Goal: Task Accomplishment & Management: Complete application form

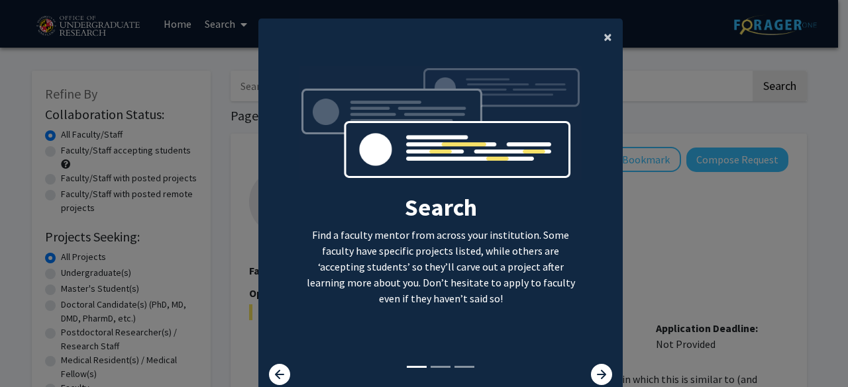
click at [606, 31] on span "×" at bounding box center [607, 36] width 9 height 21
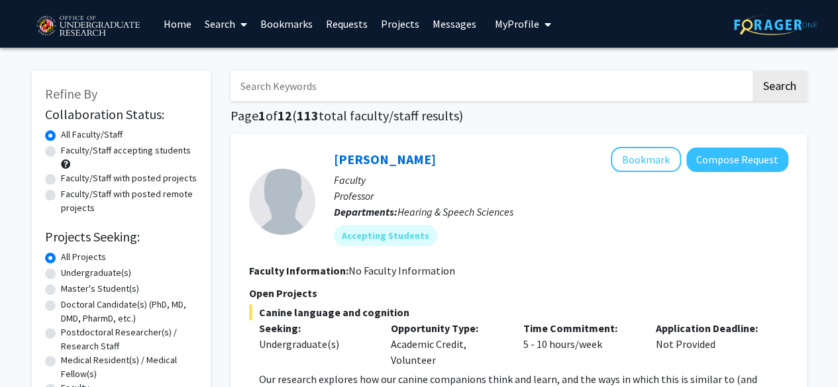
click at [325, 74] on input "Search Keywords" at bounding box center [490, 86] width 520 height 30
type input "biology"
click at [752, 71] on button "Search" at bounding box center [779, 86] width 54 height 30
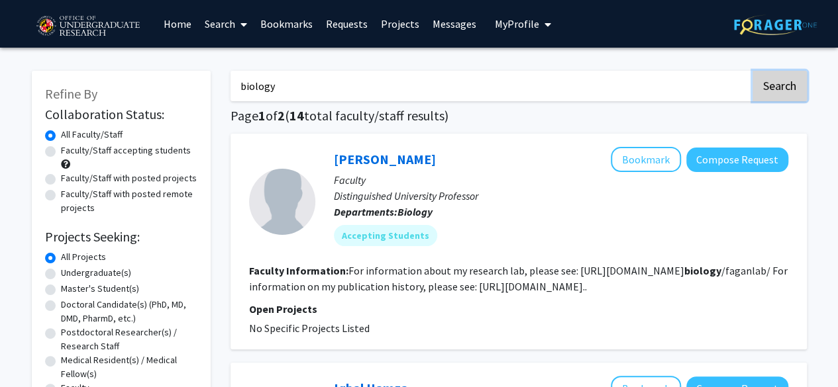
click at [781, 97] on button "Search" at bounding box center [779, 86] width 54 height 30
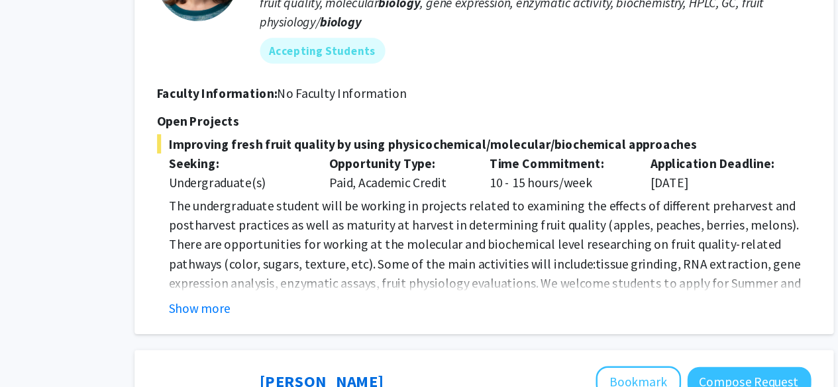
scroll to position [984, 0]
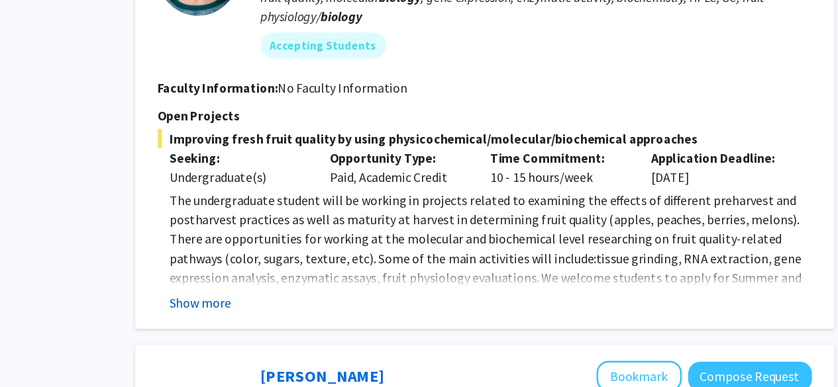
click at [294, 269] on button "Show more" at bounding box center [284, 275] width 51 height 16
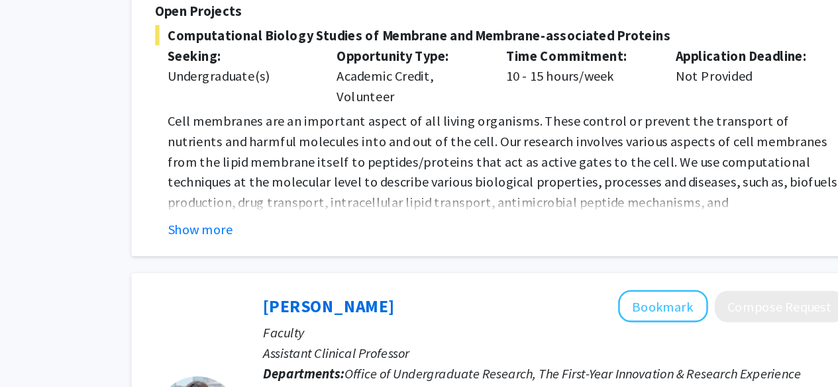
scroll to position [1537, 0]
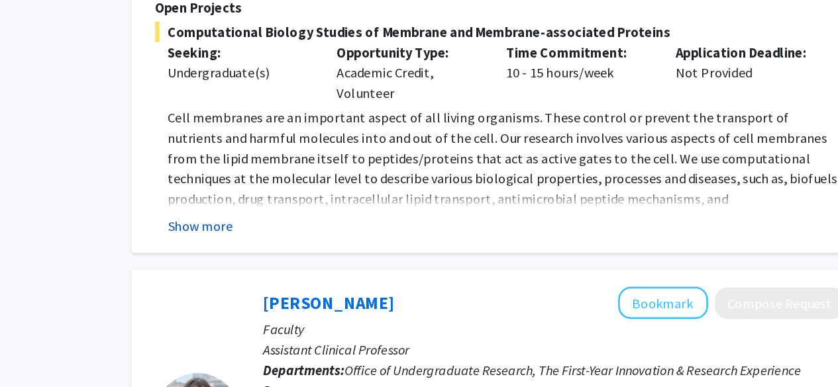
click at [294, 253] on button "Show more" at bounding box center [284, 261] width 51 height 16
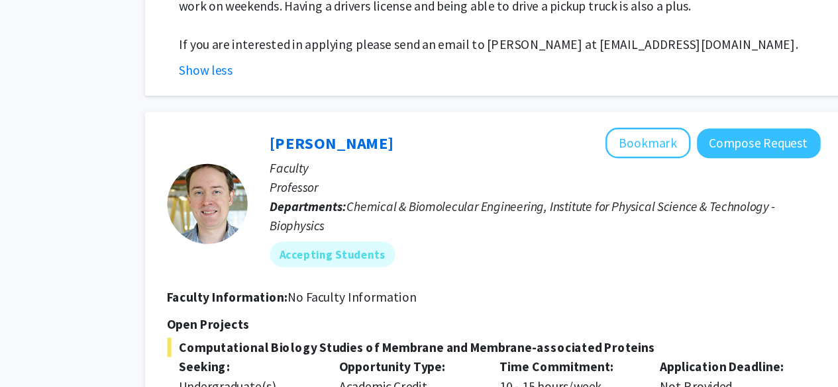
scroll to position [1189, 0]
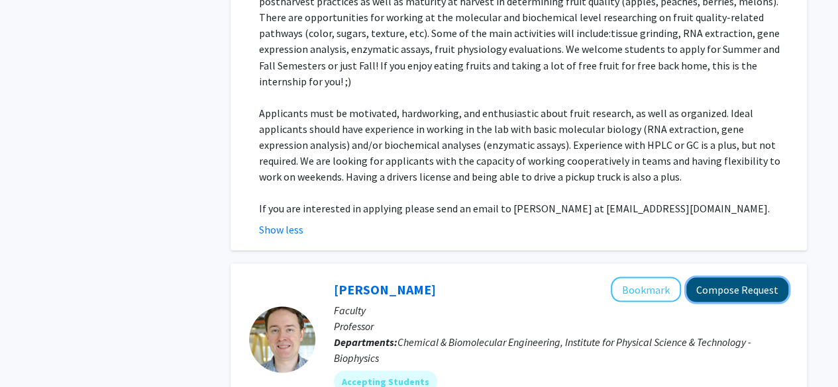
click at [736, 278] on button "Compose Request" at bounding box center [737, 289] width 102 height 25
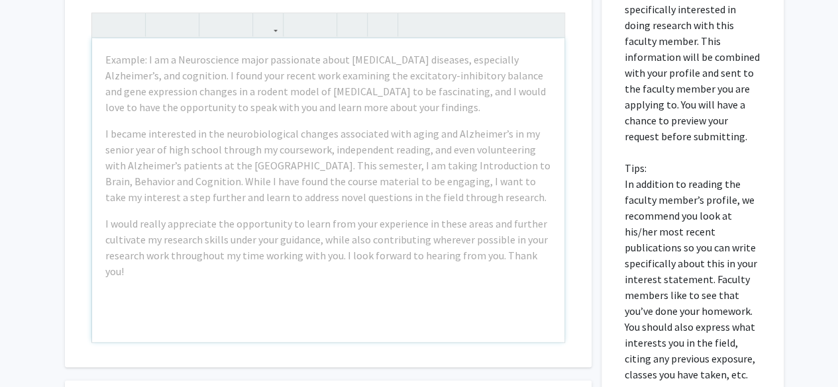
click at [493, 279] on div "Example: I am a Neuroscience major passionate about [MEDICAL_DATA] diseases, es…" at bounding box center [328, 190] width 472 height 304
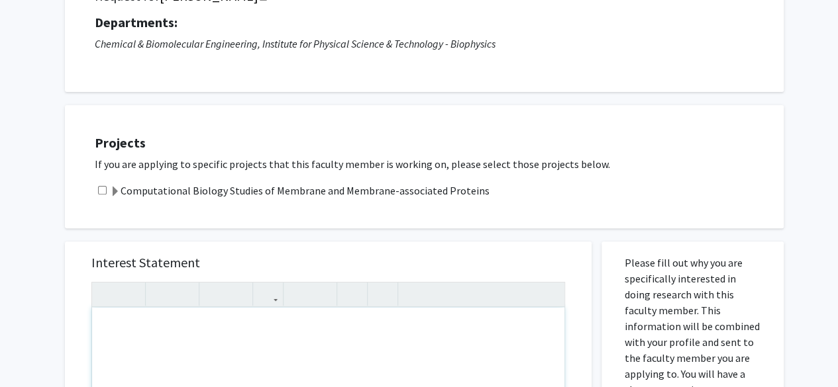
scroll to position [124, 0]
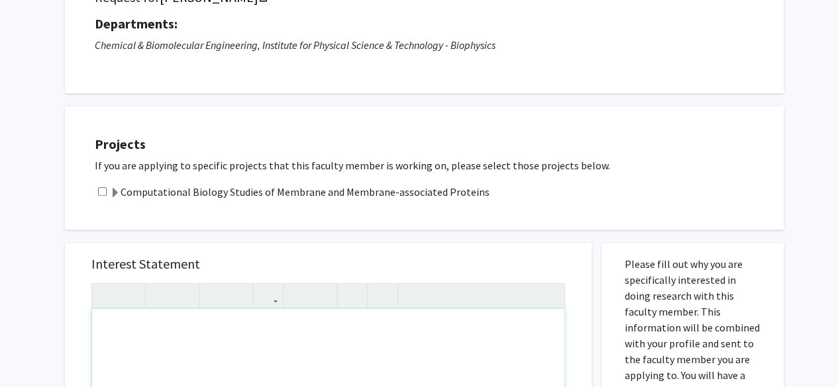
click at [449, 259] on h5 "Interest Statement" at bounding box center [328, 264] width 474 height 16
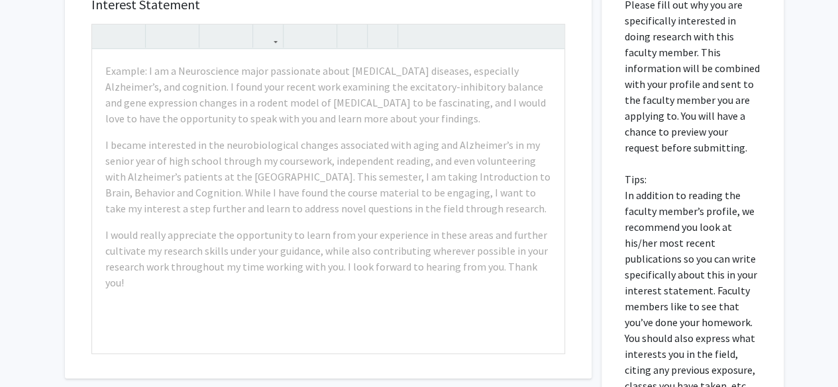
scroll to position [386, 0]
